Goal: Navigation & Orientation: Find specific page/section

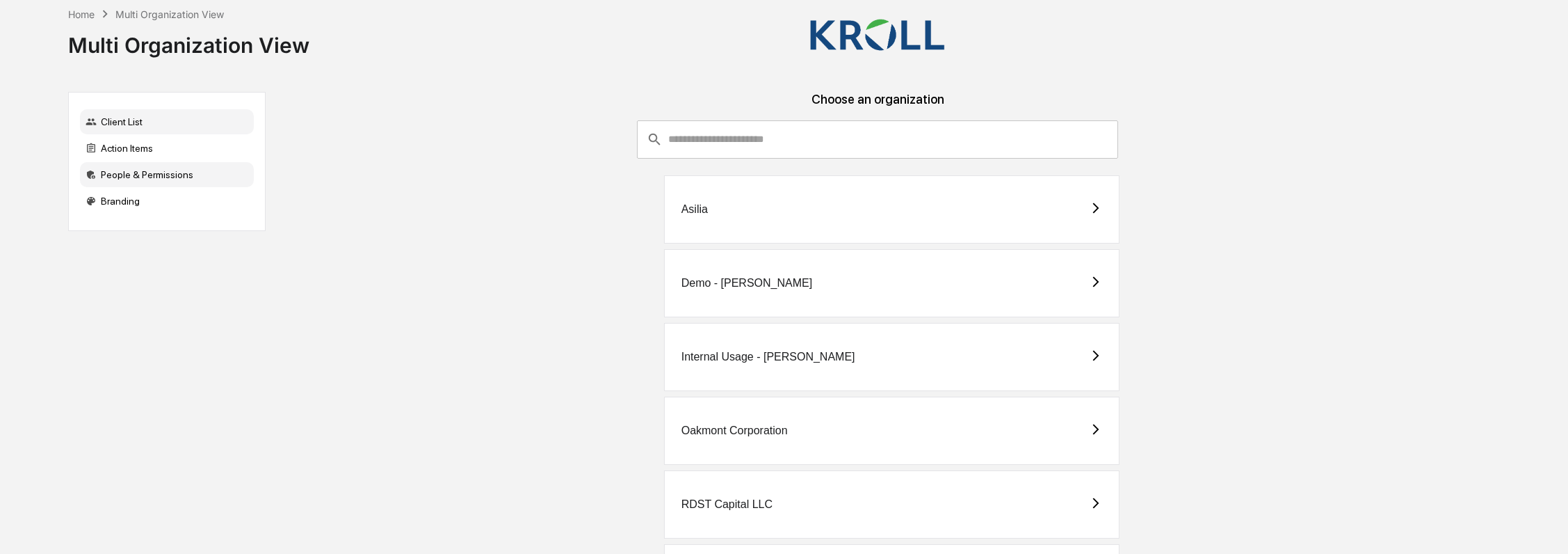
click at [162, 172] on div "People & Permissions" at bounding box center [166, 174] width 174 height 25
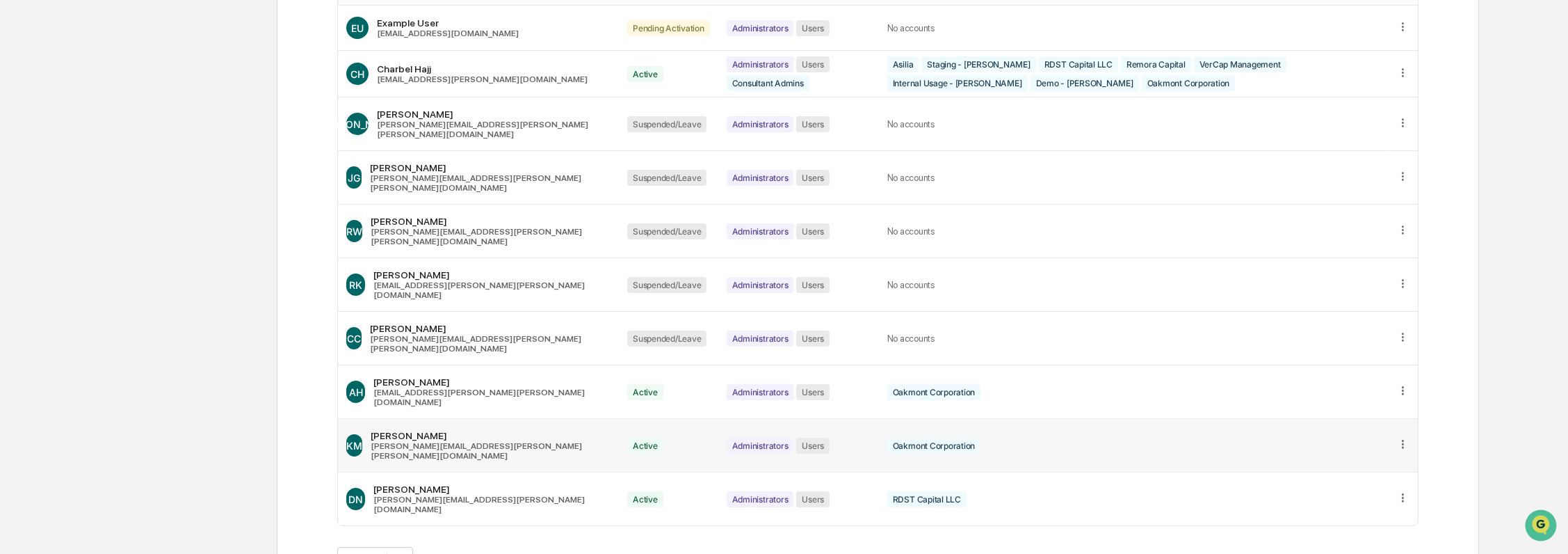
scroll to position [234, 0]
click at [513, 553] on button ">" at bounding box center [511, 558] width 14 height 12
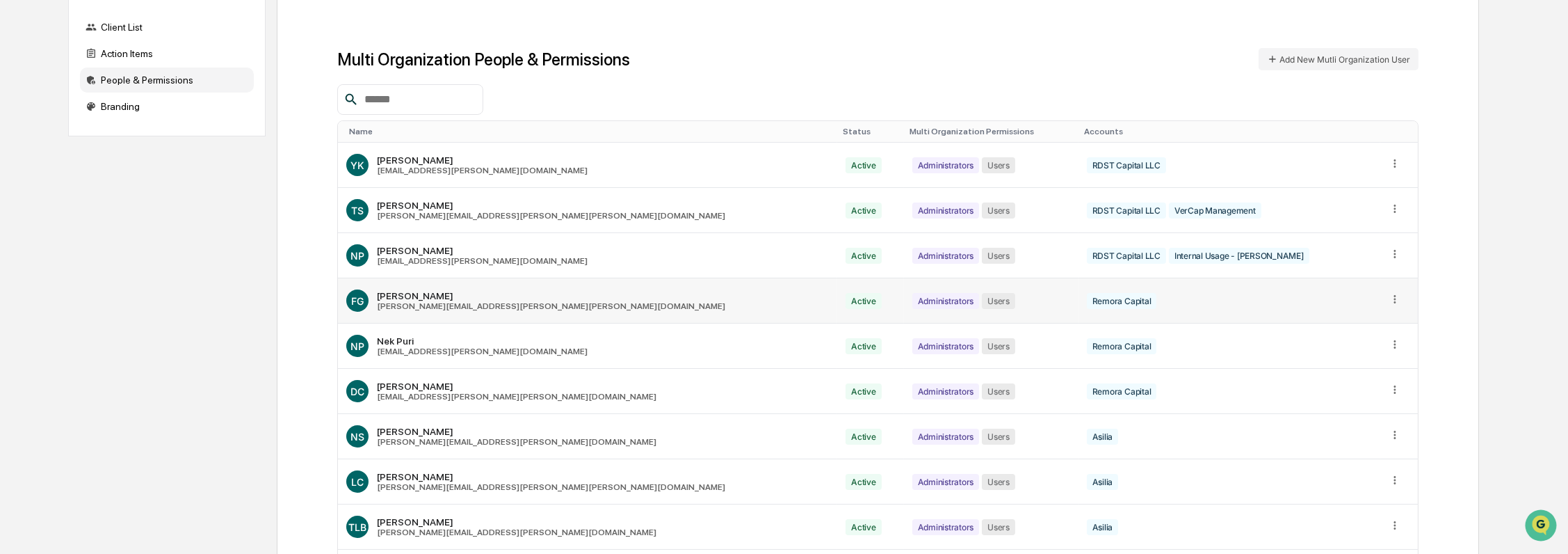
scroll to position [0, 0]
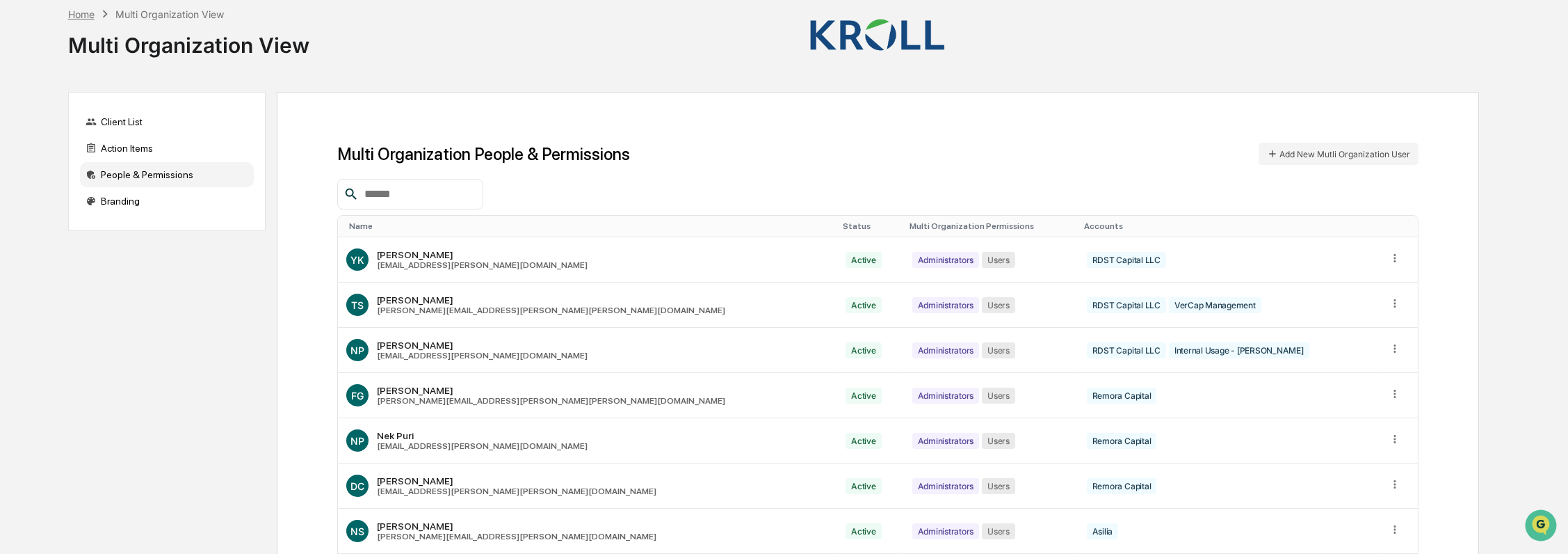
click at [89, 8] on div "Home" at bounding box center [81, 14] width 26 height 12
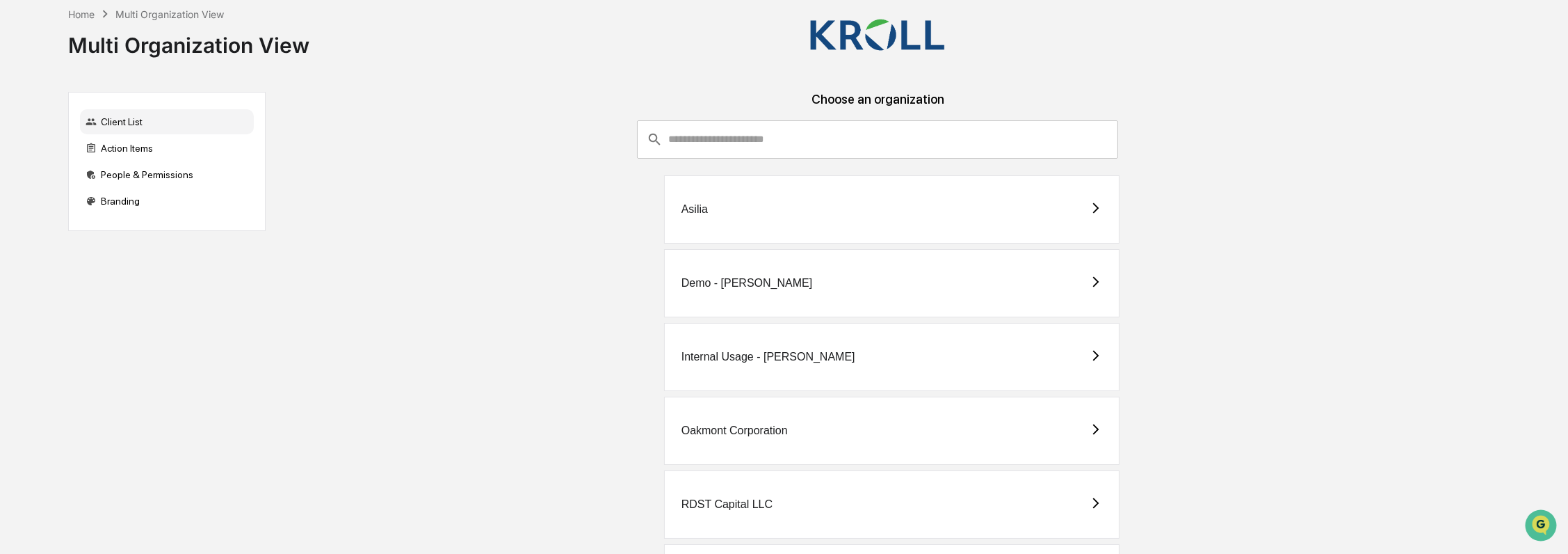
click at [814, 218] on div "Asilia" at bounding box center [892, 209] width 456 height 68
